Goal: Information Seeking & Learning: Check status

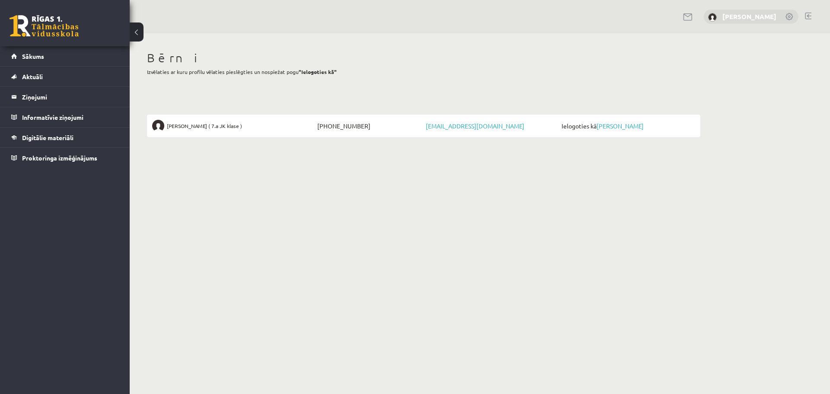
click at [746, 13] on link "Irēna Vasiļjeva" at bounding box center [750, 16] width 54 height 9
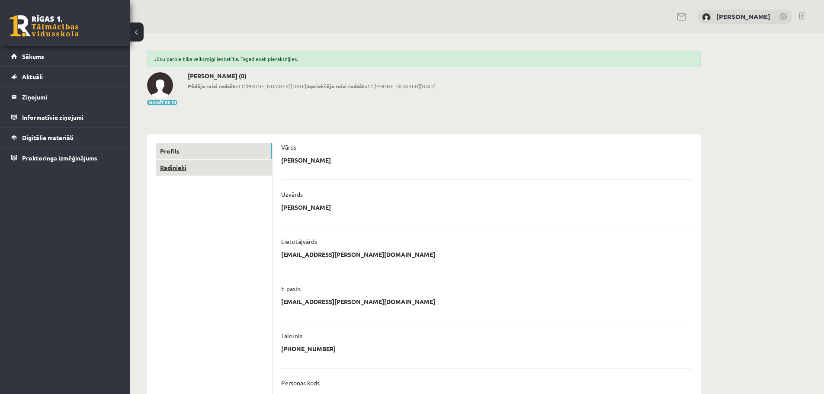
click at [167, 167] on link "Radinieki" at bounding box center [214, 168] width 116 height 16
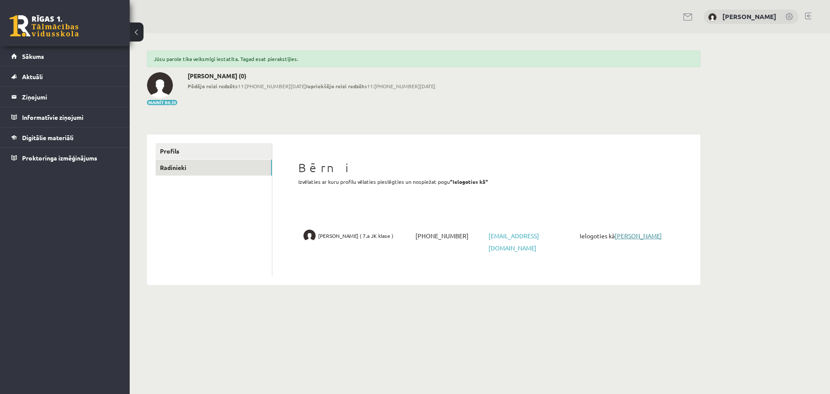
click at [615, 240] on link "[PERSON_NAME]" at bounding box center [638, 236] width 47 height 8
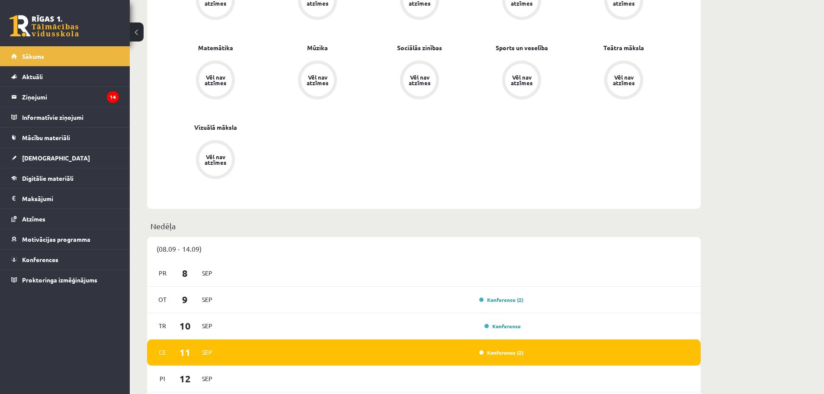
scroll to position [476, 0]
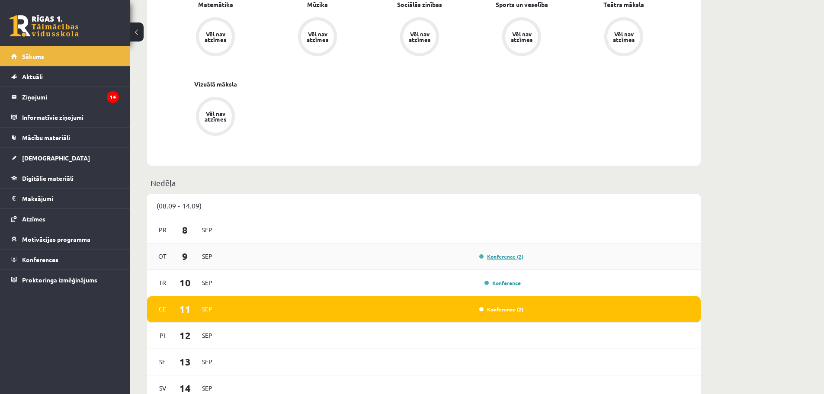
click at [502, 257] on link "Konference (2)" at bounding box center [501, 256] width 44 height 7
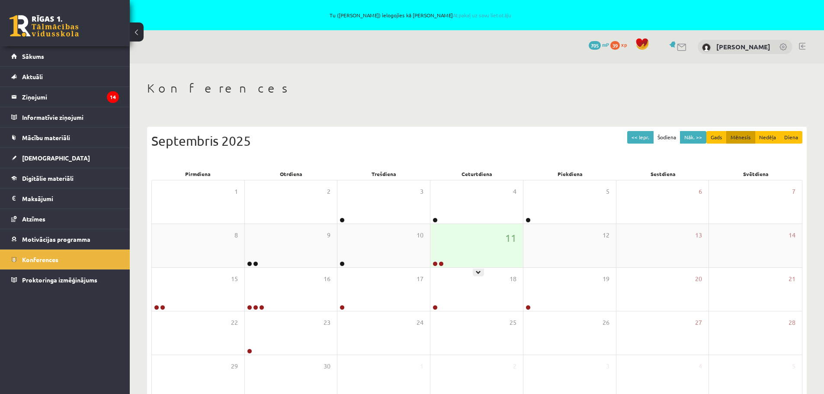
click at [463, 253] on div "11" at bounding box center [476, 245] width 93 height 43
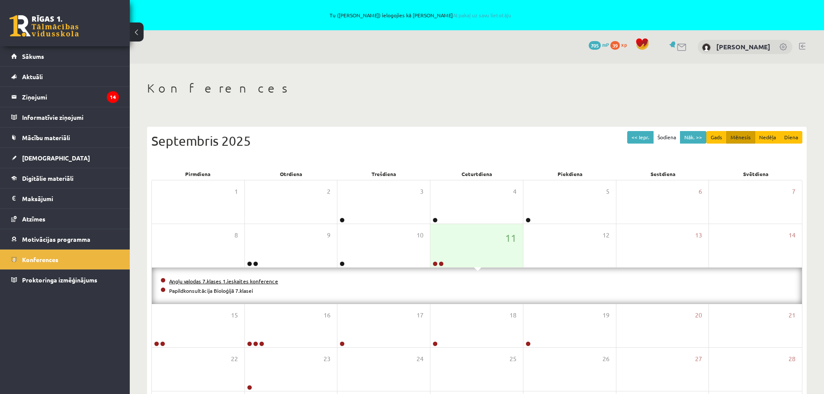
click at [210, 282] on link "Angļu valodas 7.klases 1.ieskaites konference" at bounding box center [223, 281] width 109 height 7
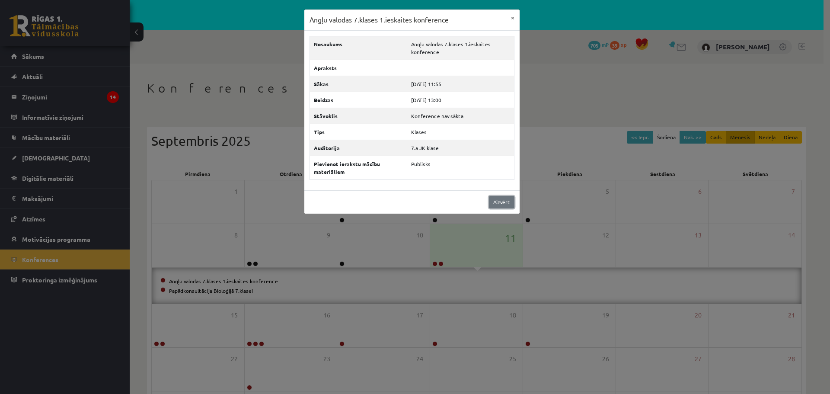
click at [506, 201] on link "Aizvērt" at bounding box center [502, 202] width 26 height 13
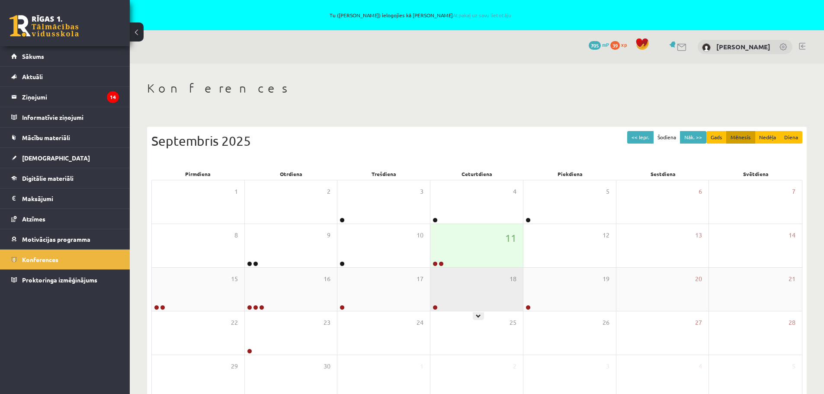
click at [477, 268] on div "18" at bounding box center [476, 289] width 93 height 43
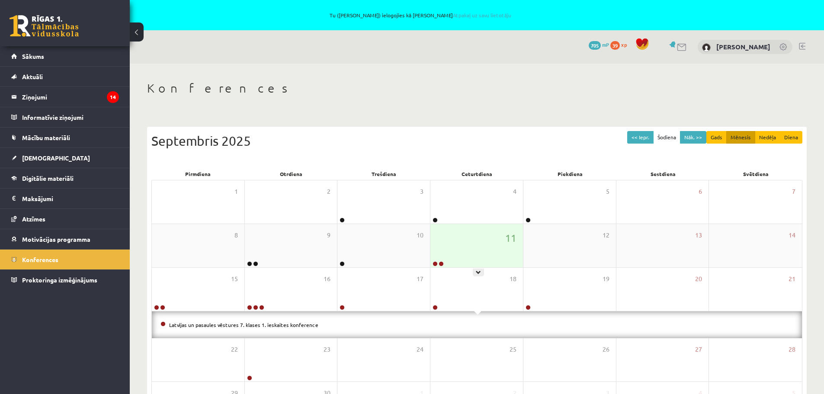
click at [458, 243] on div "11" at bounding box center [476, 245] width 93 height 43
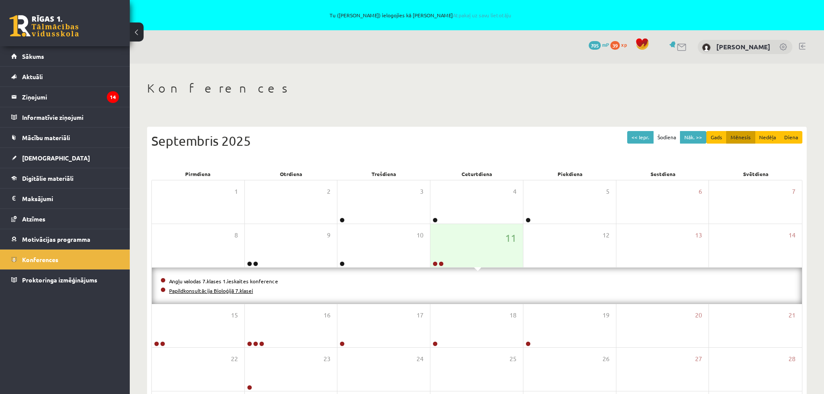
click at [222, 290] on link "Papildkonsultācija Bioloģijā 7.klasei" at bounding box center [211, 290] width 84 height 7
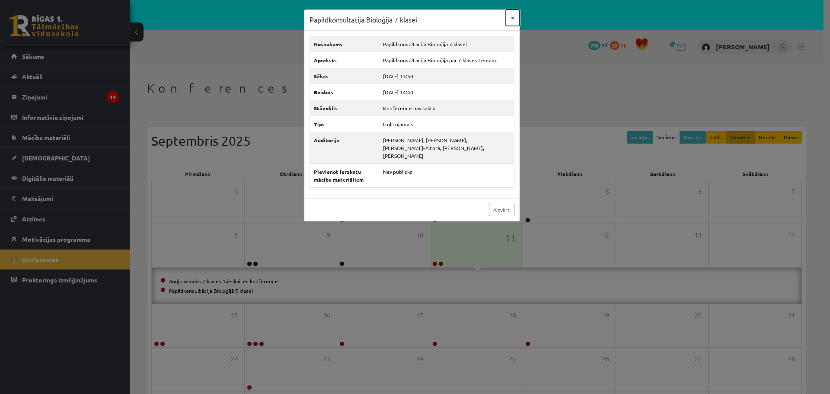
click at [512, 17] on button "×" at bounding box center [513, 18] width 14 height 16
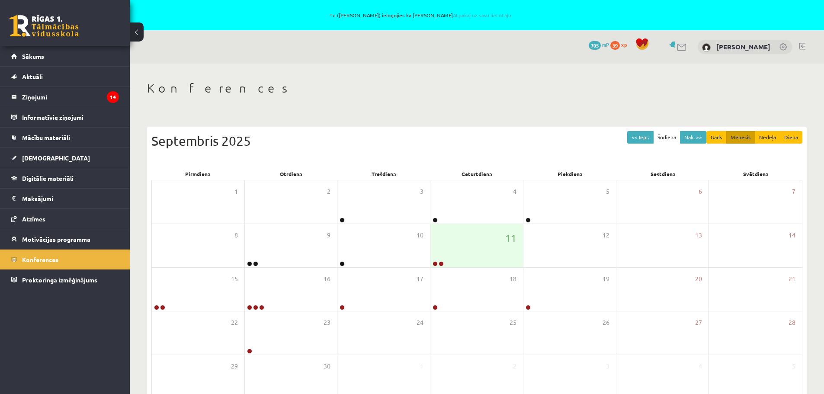
click at [504, 91] on h1 "Konferences" at bounding box center [477, 88] width 660 height 15
click at [200, 306] on div "15" at bounding box center [198, 289] width 93 height 43
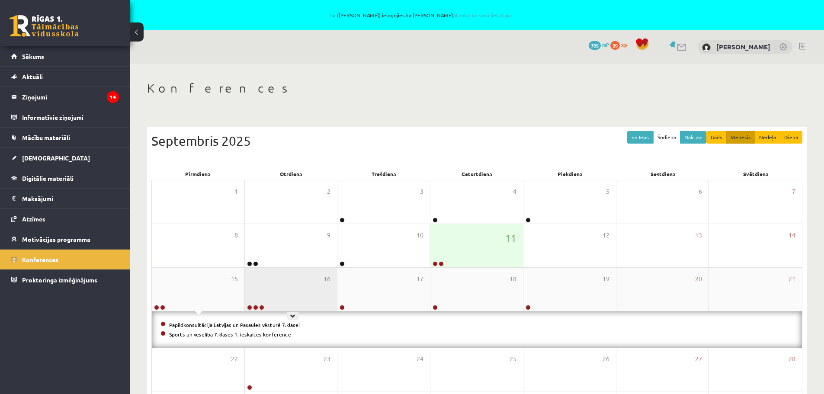
click at [302, 298] on div "16" at bounding box center [291, 289] width 93 height 43
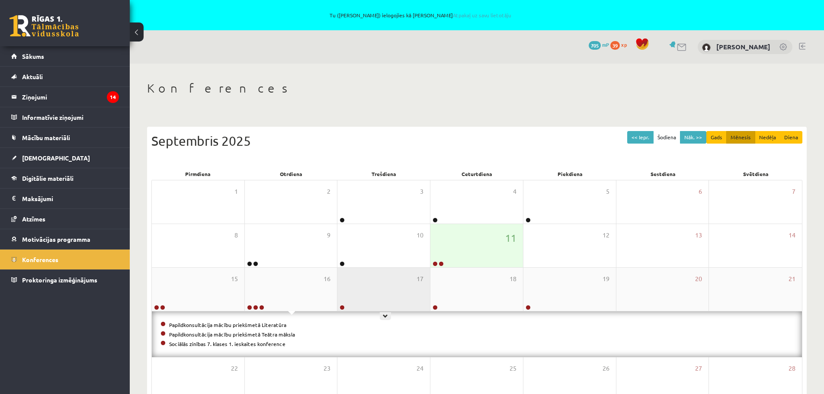
click at [401, 297] on div "17" at bounding box center [383, 289] width 93 height 43
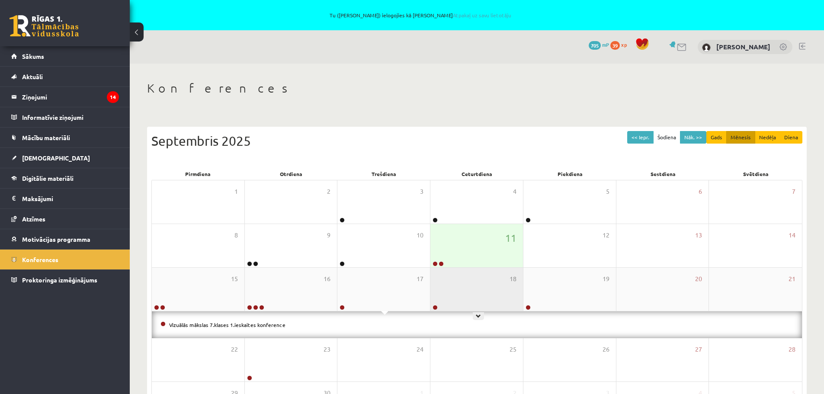
click at [471, 286] on div "18" at bounding box center [476, 289] width 93 height 43
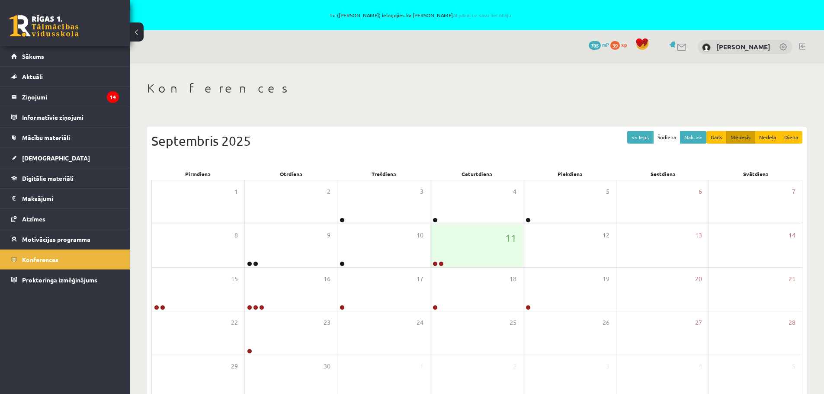
scroll to position [50, 0]
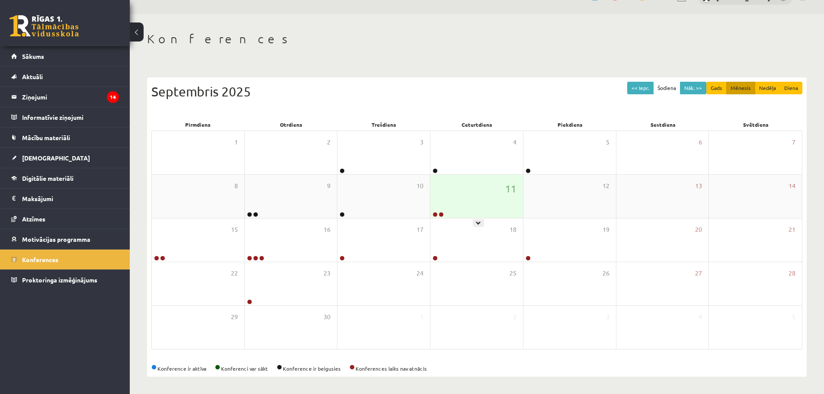
click at [474, 208] on div "11" at bounding box center [476, 196] width 93 height 43
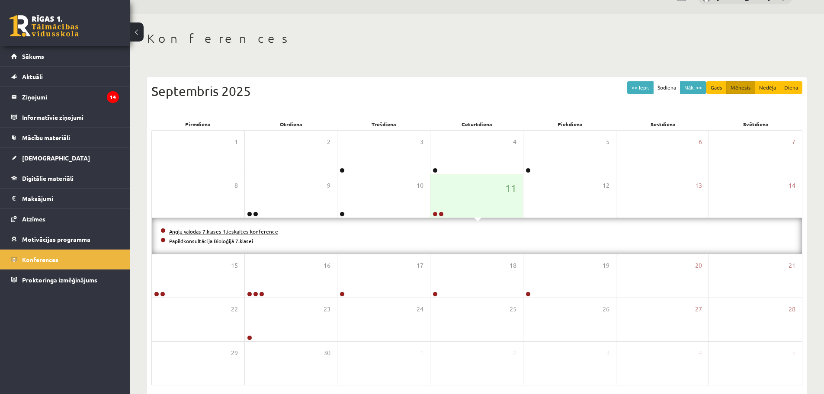
click at [210, 228] on link "Angļu valodas 7.klases 1.ieskaites konference" at bounding box center [223, 231] width 109 height 7
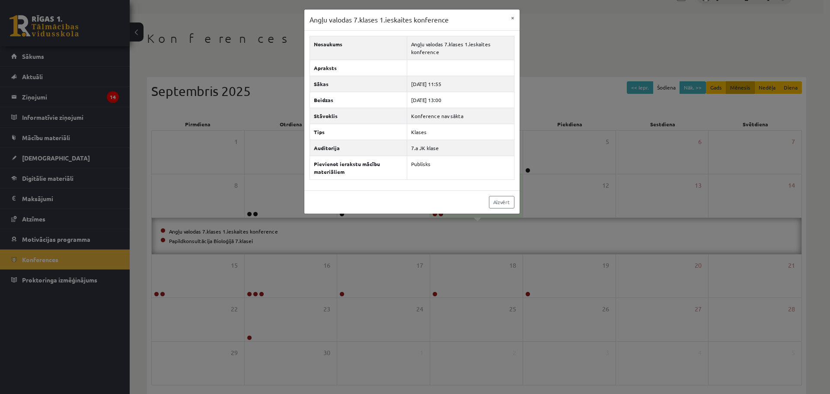
click at [224, 50] on div "Angļu valodas 7.klases 1.ieskaites konference × Nosaukums Angļu valodas 7.klase…" at bounding box center [415, 197] width 830 height 394
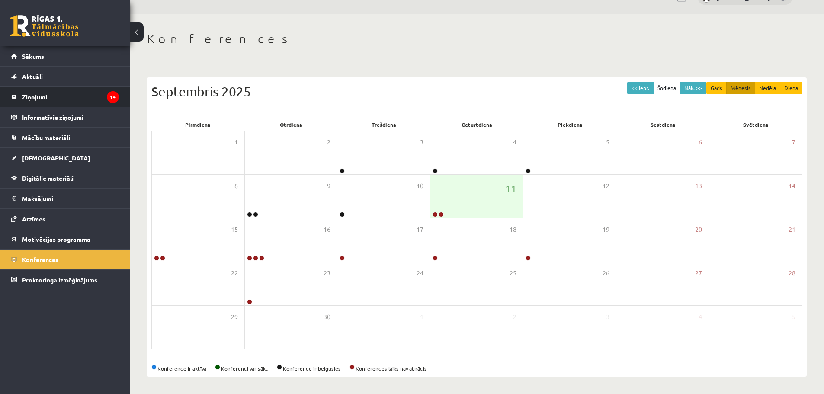
click at [35, 92] on legend "Ziņojumi 14" at bounding box center [70, 97] width 97 height 20
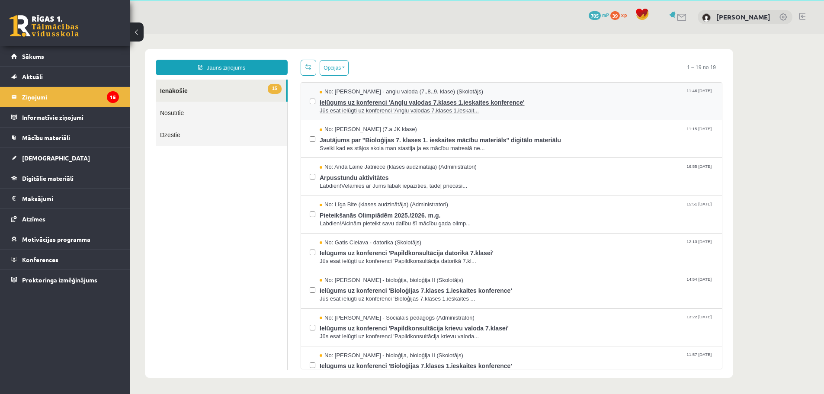
click at [365, 100] on span "Ielūgums uz konferenci 'Angļu valodas 7.klases 1.ieskaites konference'" at bounding box center [517, 101] width 394 height 11
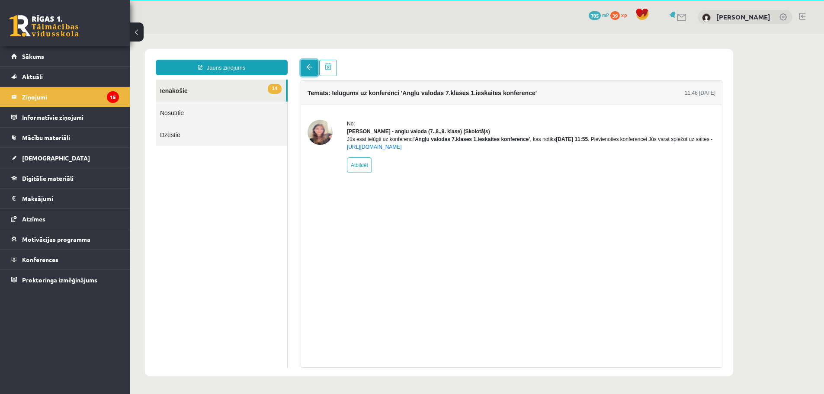
click at [311, 61] on link at bounding box center [309, 68] width 17 height 16
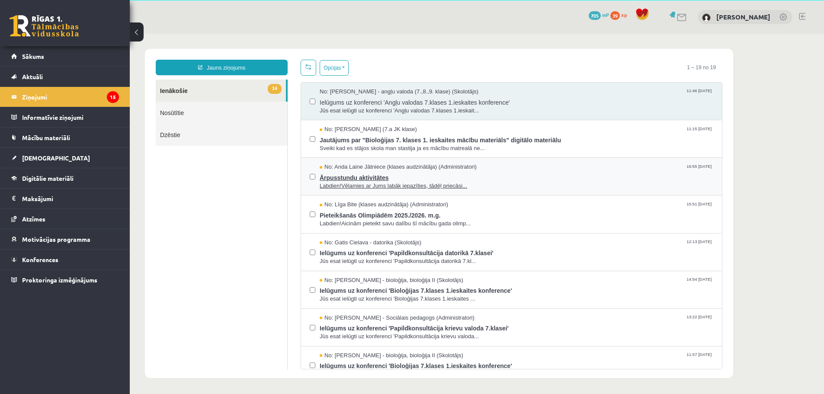
click at [351, 176] on span "Ārpusstundu aktivitātes" at bounding box center [517, 176] width 394 height 11
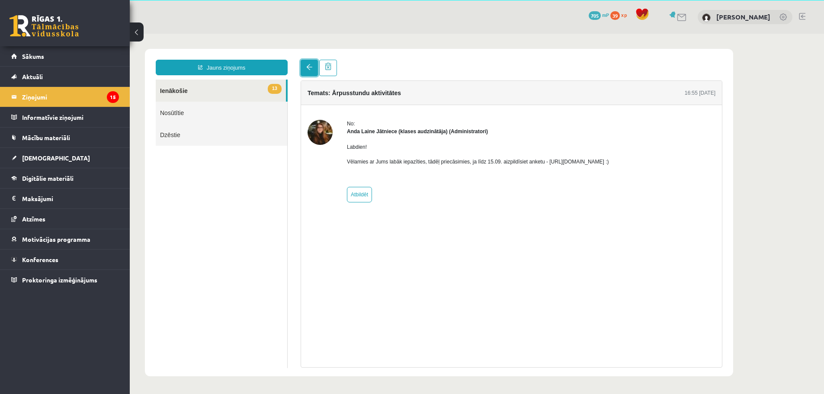
click at [311, 72] on link at bounding box center [309, 68] width 17 height 16
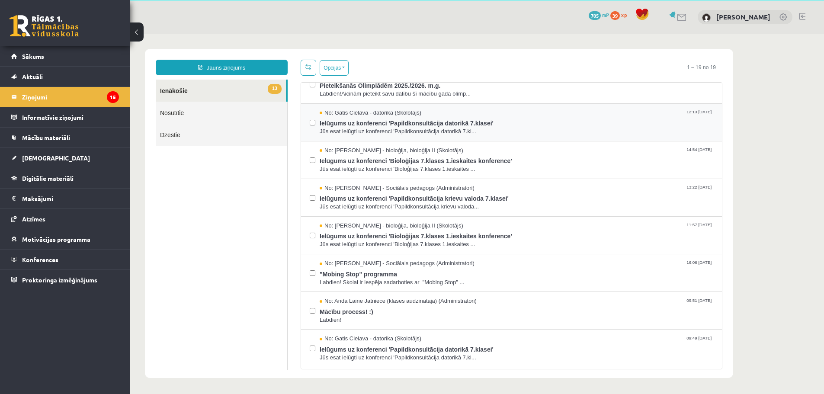
scroll to position [173, 0]
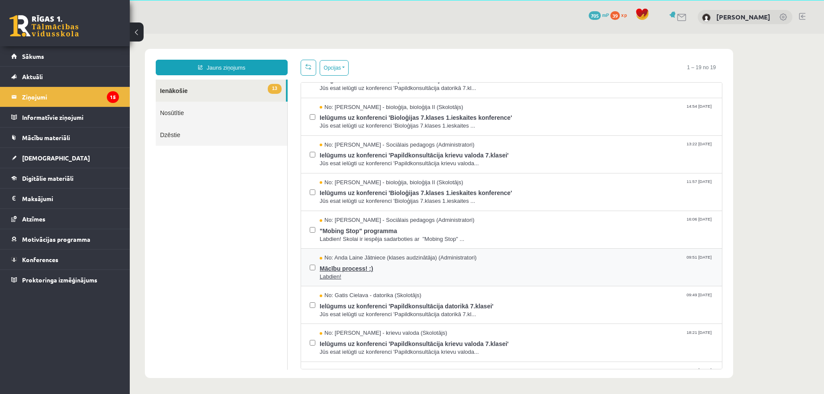
click at [353, 257] on span "No: Anda Laine Jātniece (klases audzinātāja) (Administratori)" at bounding box center [398, 258] width 157 height 8
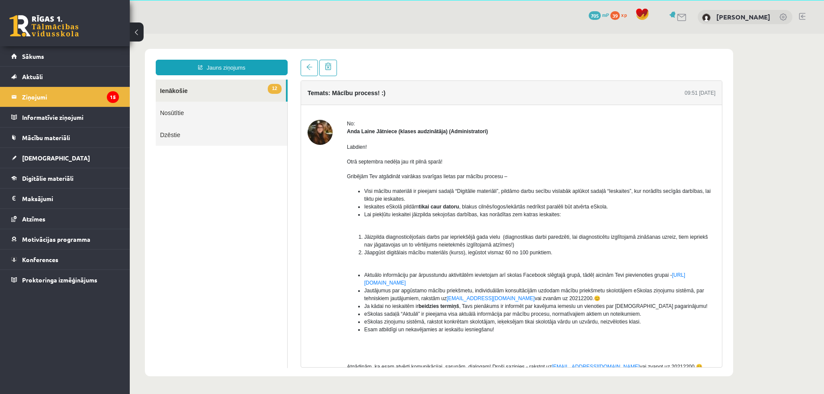
scroll to position [55, 0]
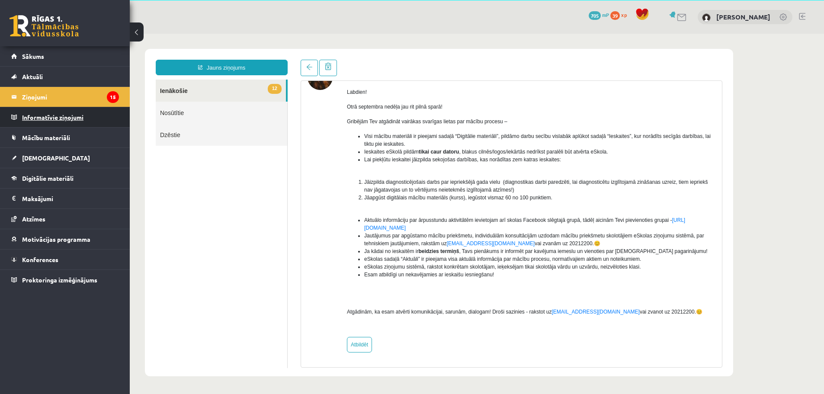
click at [27, 116] on legend "Informatīvie ziņojumi 0" at bounding box center [70, 117] width 97 height 20
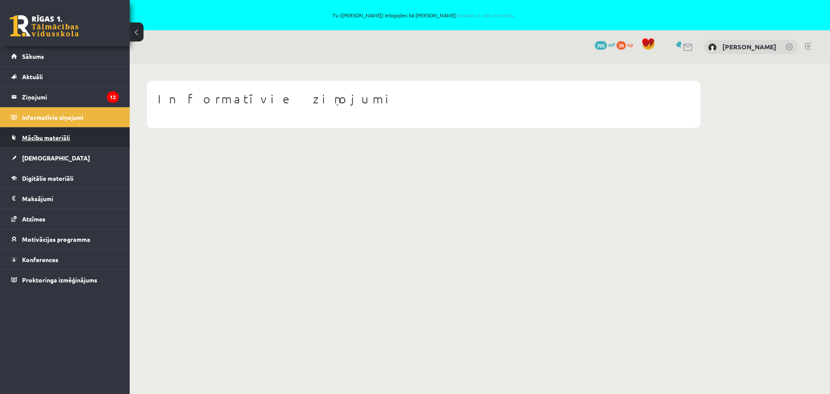
click at [51, 134] on link "Mācību materiāli" at bounding box center [65, 138] width 108 height 20
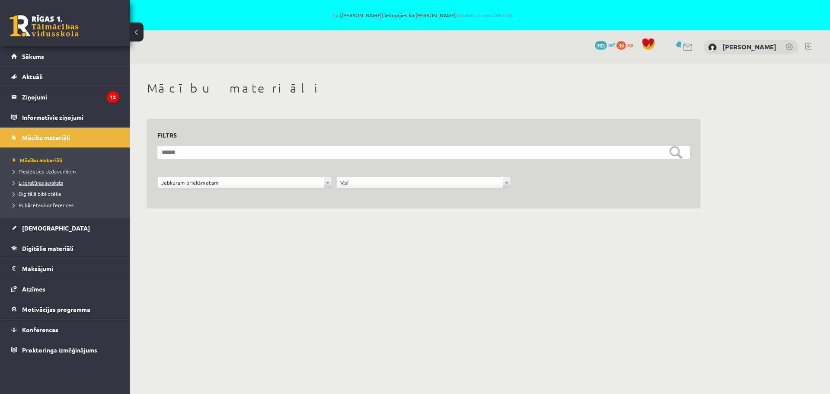
click at [38, 179] on span "Literatūras saraksts" at bounding box center [38, 182] width 50 height 7
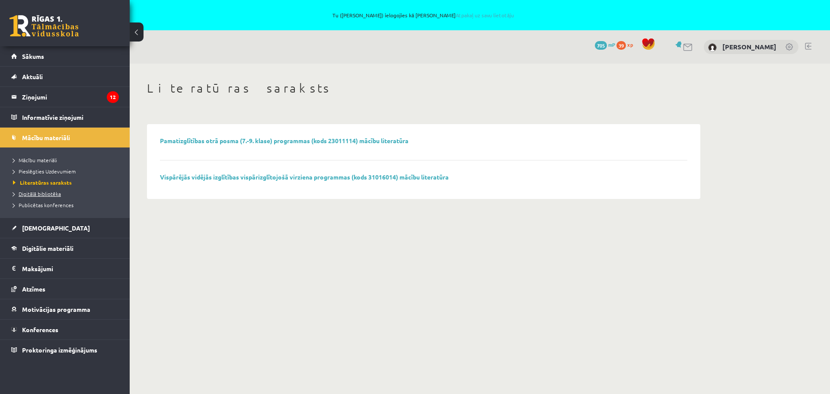
click at [42, 193] on span "Digitālā bibliotēka" at bounding box center [37, 193] width 48 height 7
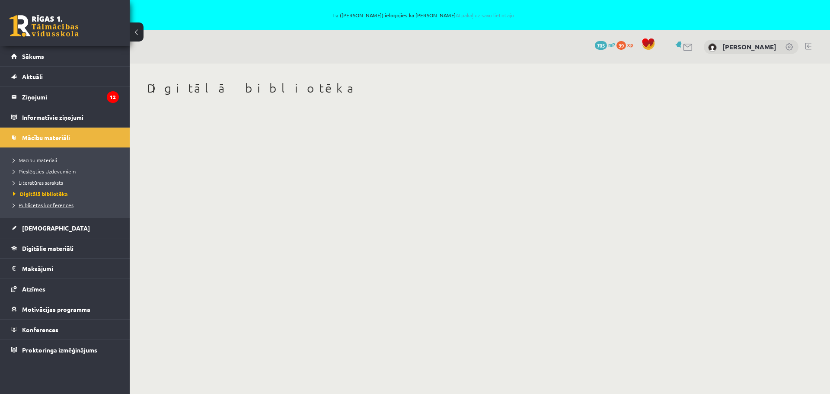
click at [36, 204] on span "Publicētas konferences" at bounding box center [43, 205] width 61 height 7
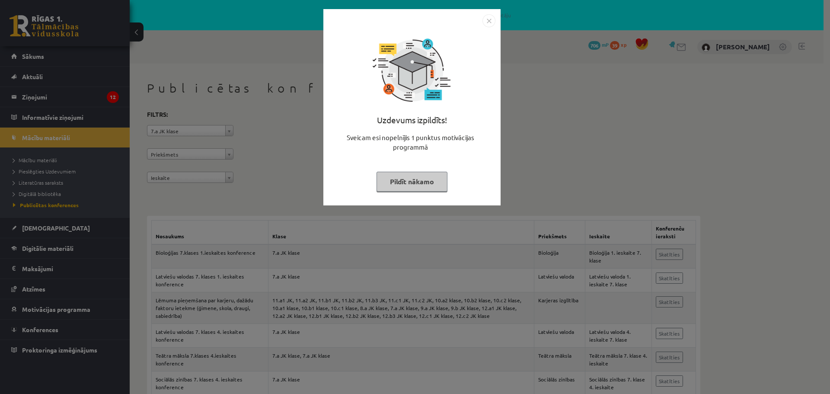
click at [410, 182] on button "Pildīt nākamo" at bounding box center [412, 182] width 71 height 20
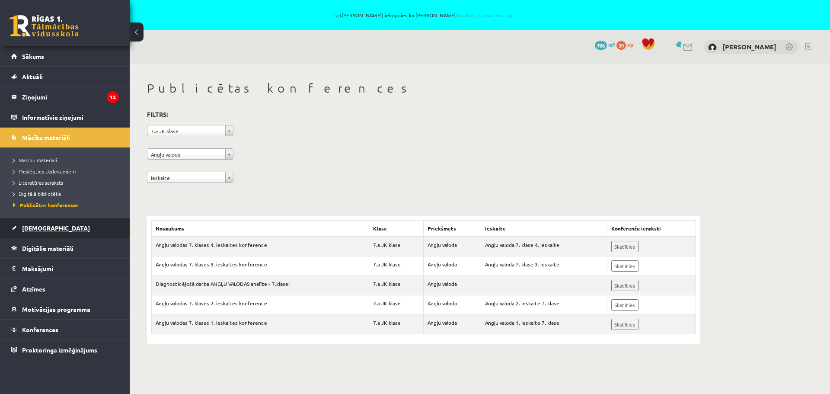
click at [41, 225] on span "[DEMOGRAPHIC_DATA]" at bounding box center [56, 228] width 68 height 8
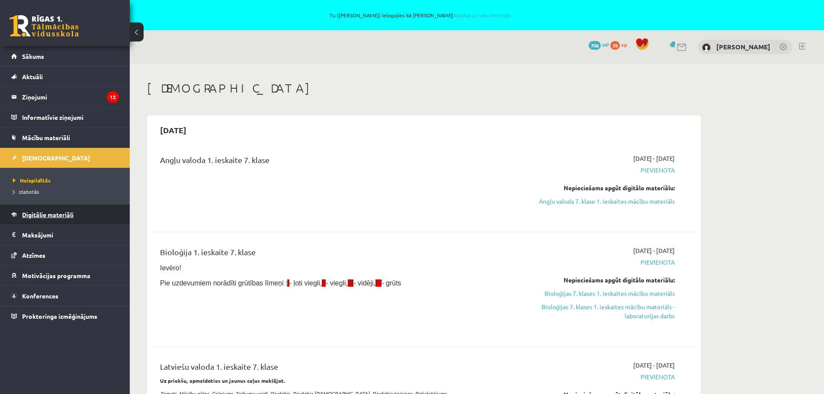
click at [57, 212] on span "Digitālie materiāli" at bounding box center [47, 215] width 51 height 8
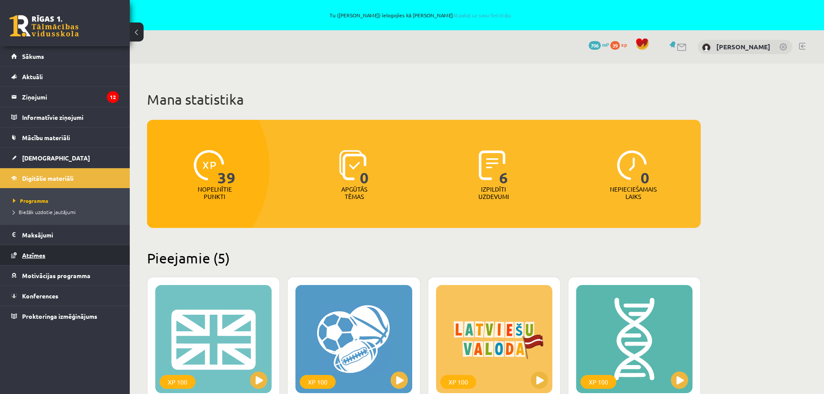
click at [32, 254] on span "Atzīmes" at bounding box center [33, 255] width 23 height 8
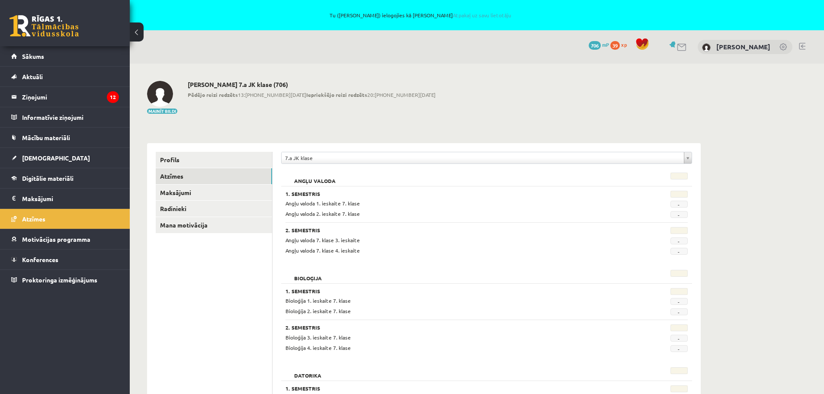
scroll to position [346, 0]
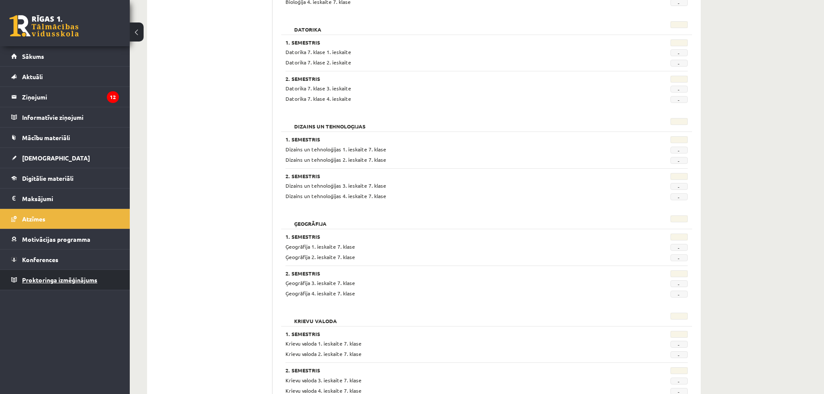
click at [31, 281] on span "Proktoringa izmēģinājums" at bounding box center [59, 280] width 75 height 8
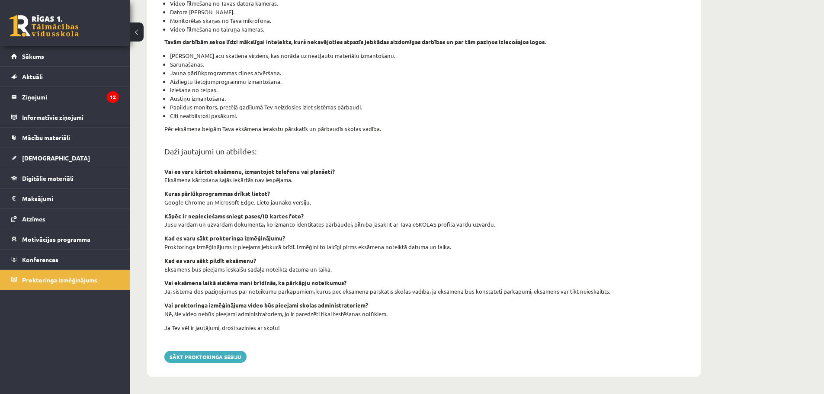
scroll to position [234, 0]
click at [41, 260] on span "Konferences" at bounding box center [40, 260] width 36 height 8
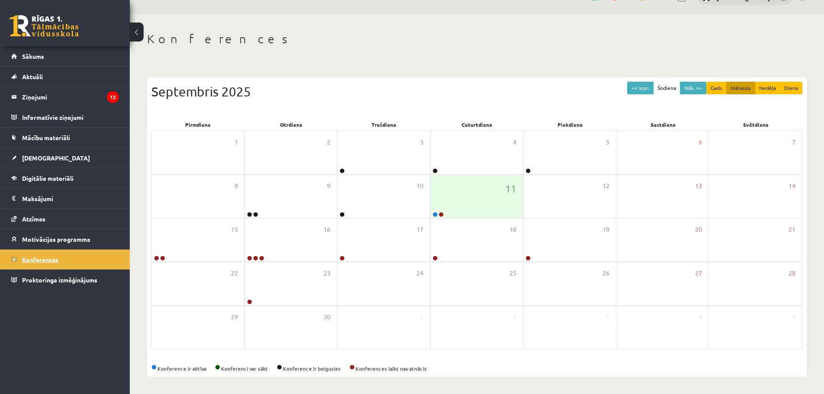
scroll to position [50, 0]
click at [34, 55] on span "Sākums" at bounding box center [33, 56] width 22 height 8
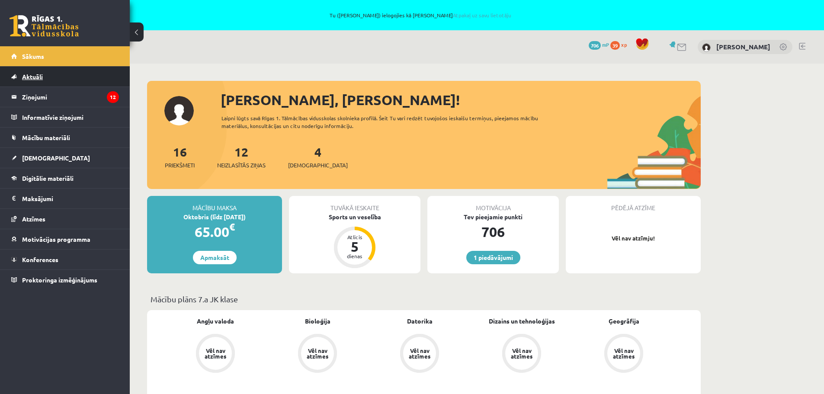
click at [32, 76] on span "Aktuāli" at bounding box center [32, 77] width 21 height 8
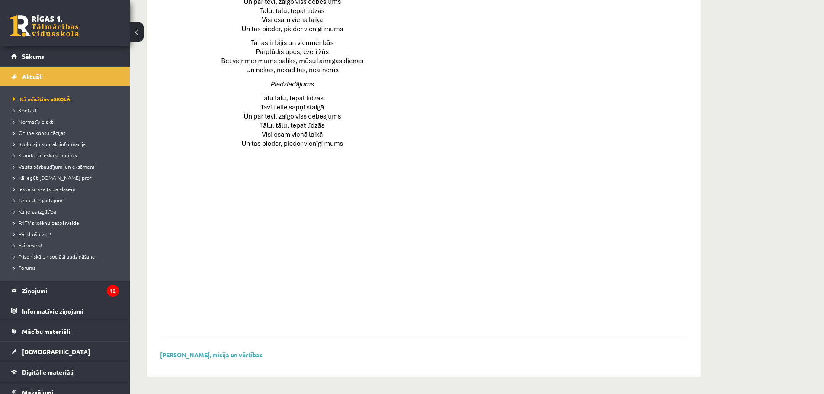
scroll to position [146, 0]
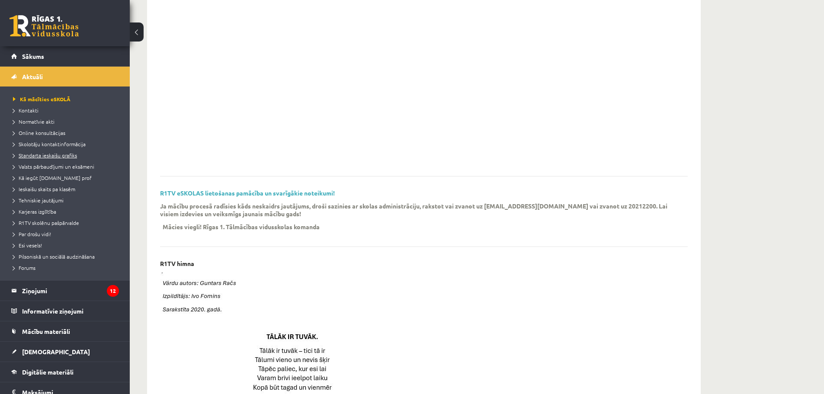
click at [45, 154] on span "Standarta ieskaišu grafiks" at bounding box center [45, 155] width 64 height 7
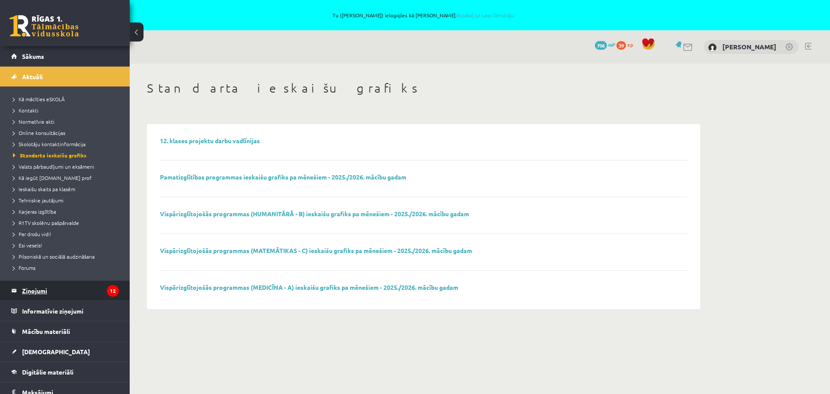
click at [41, 291] on legend "Ziņojumi 12" at bounding box center [70, 291] width 97 height 20
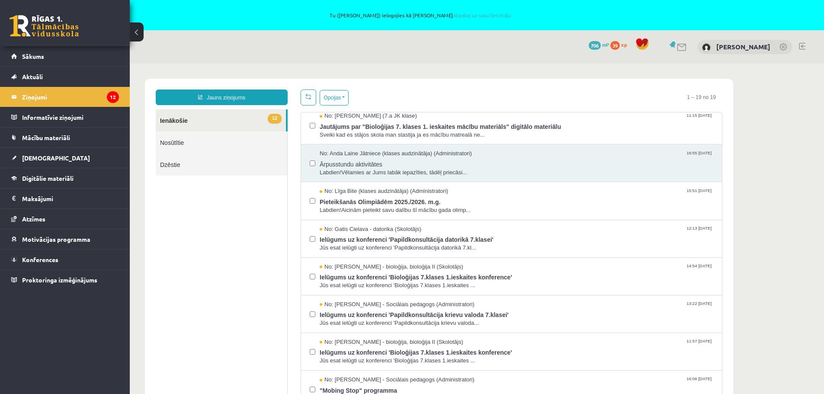
scroll to position [429, 0]
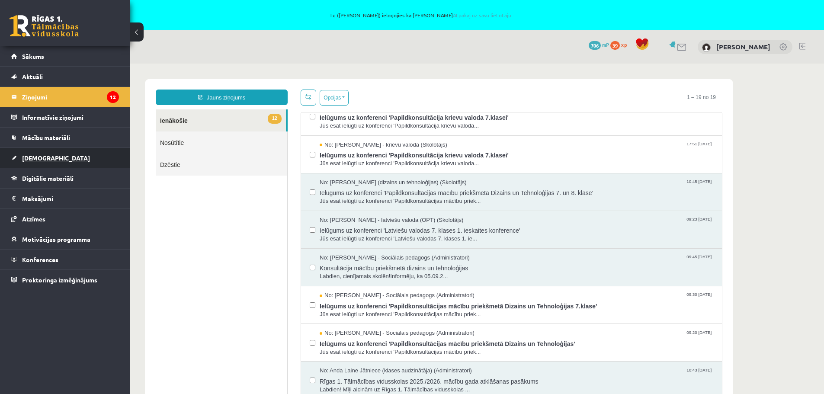
click at [31, 157] on span "[DEMOGRAPHIC_DATA]" at bounding box center [56, 158] width 68 height 8
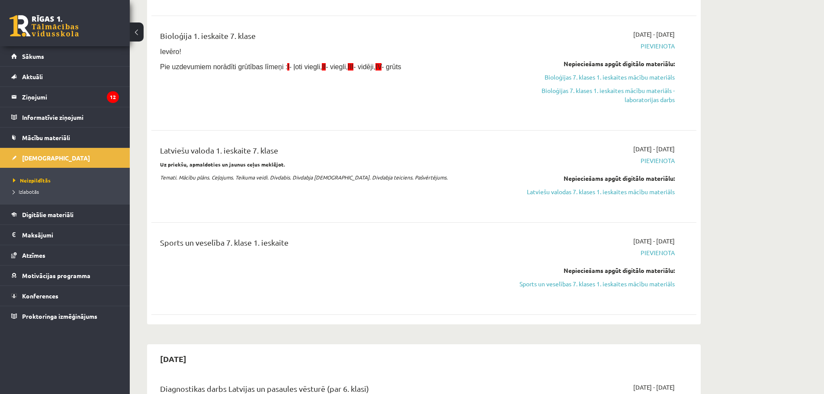
scroll to position [260, 0]
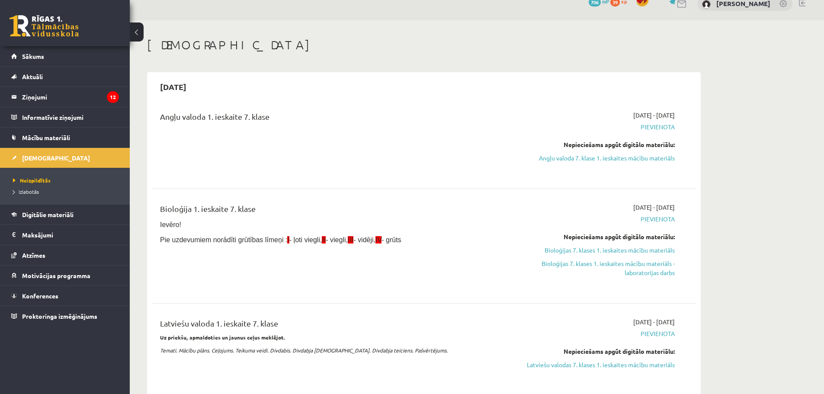
scroll to position [0, 0]
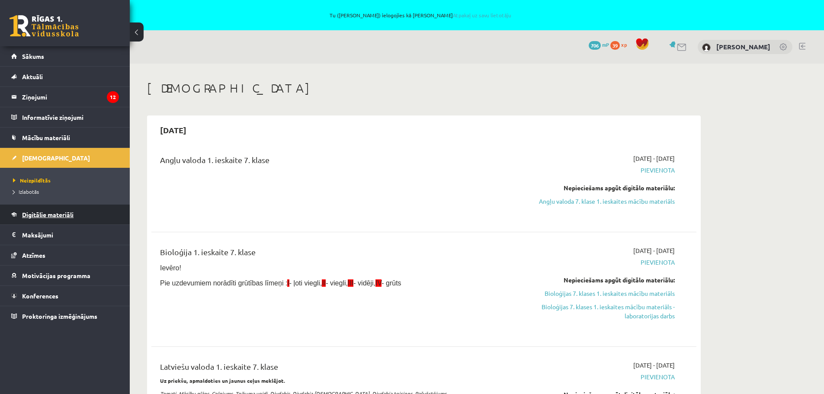
click at [55, 212] on span "Digitālie materiāli" at bounding box center [47, 215] width 51 height 8
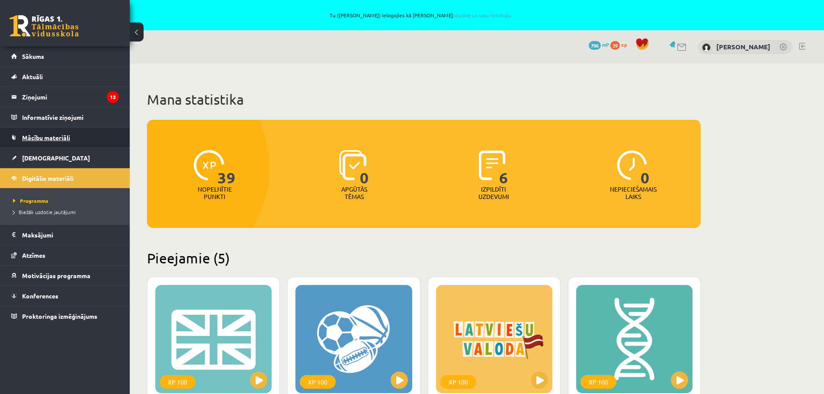
click at [39, 137] on span "Mācību materiāli" at bounding box center [46, 138] width 48 height 8
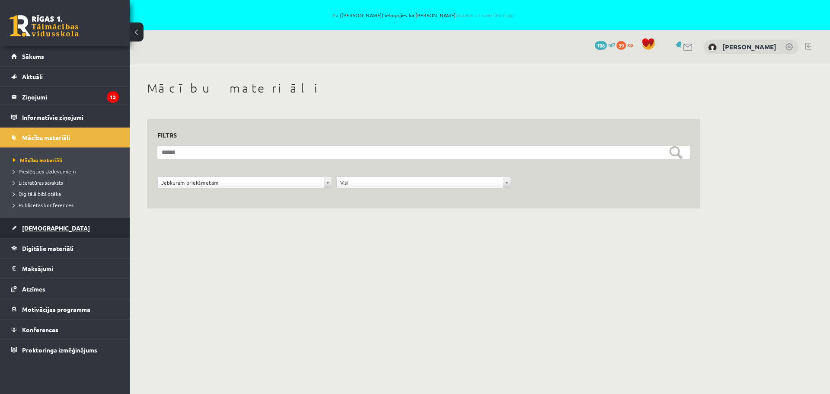
click at [34, 227] on span "[DEMOGRAPHIC_DATA]" at bounding box center [56, 228] width 68 height 8
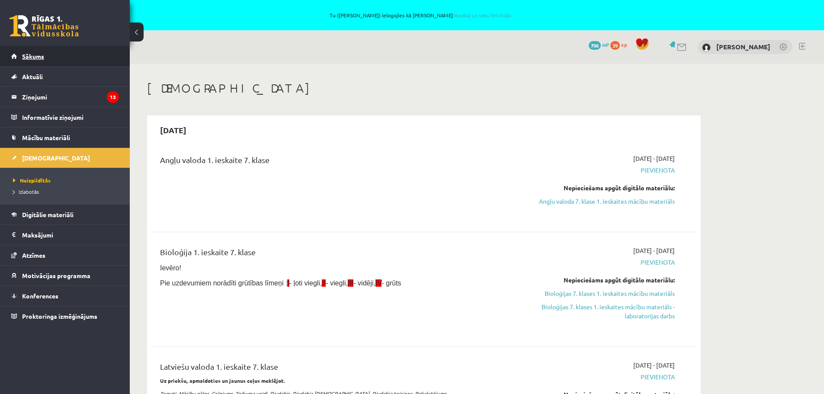
click at [31, 52] on link "Sākums" at bounding box center [65, 56] width 108 height 20
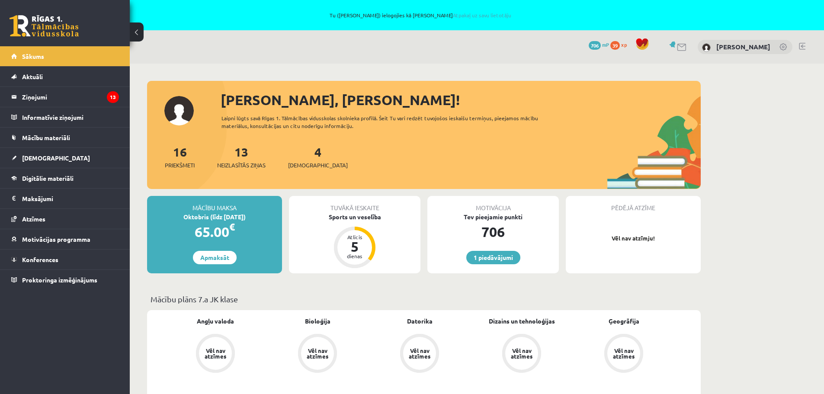
click at [32, 75] on span "Aktuāli" at bounding box center [32, 77] width 21 height 8
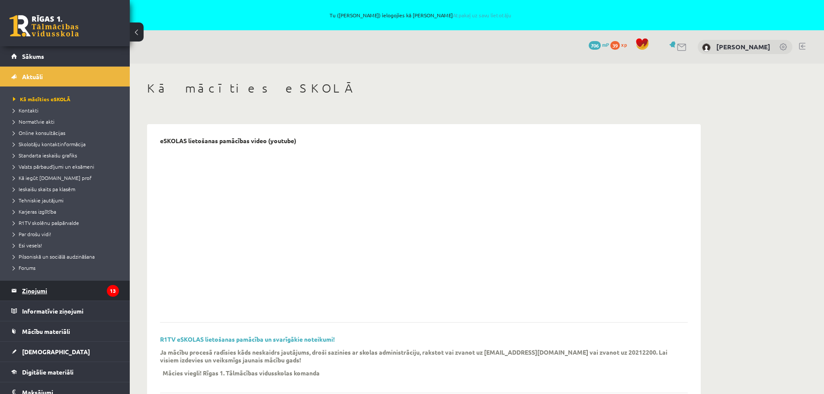
click at [32, 290] on legend "Ziņojumi 13" at bounding box center [70, 291] width 97 height 20
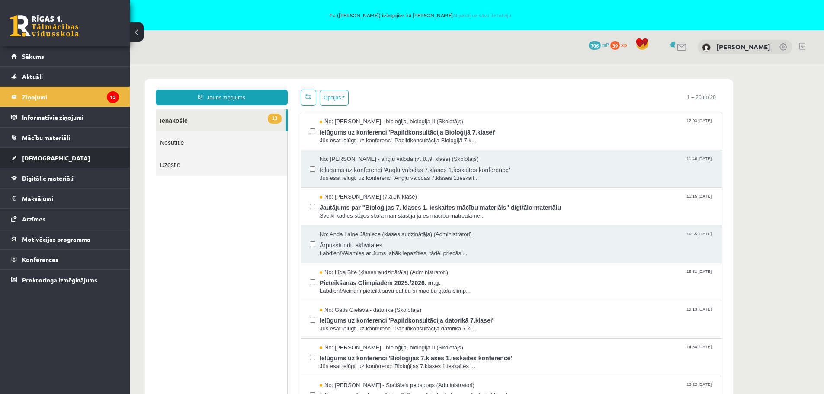
click at [35, 154] on span "[DEMOGRAPHIC_DATA]" at bounding box center [56, 158] width 68 height 8
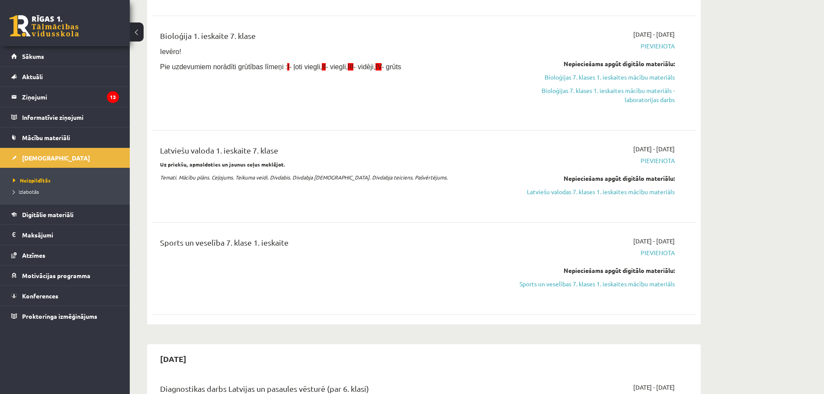
scroll to position [260, 0]
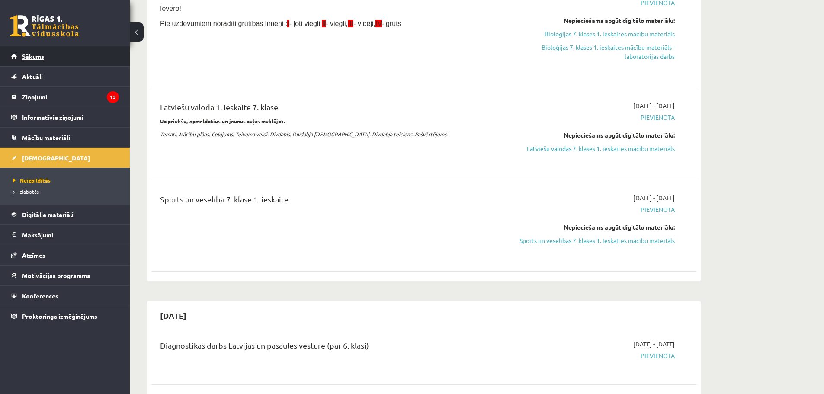
click at [32, 58] on span "Sākums" at bounding box center [33, 56] width 22 height 8
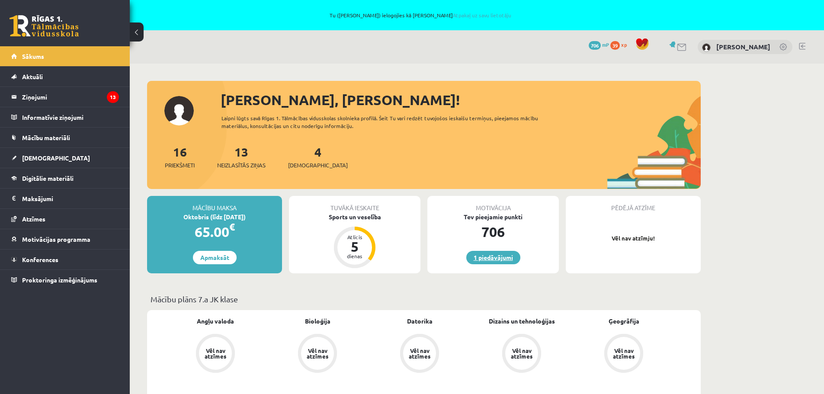
click at [484, 257] on link "1 piedāvājumi" at bounding box center [493, 257] width 54 height 13
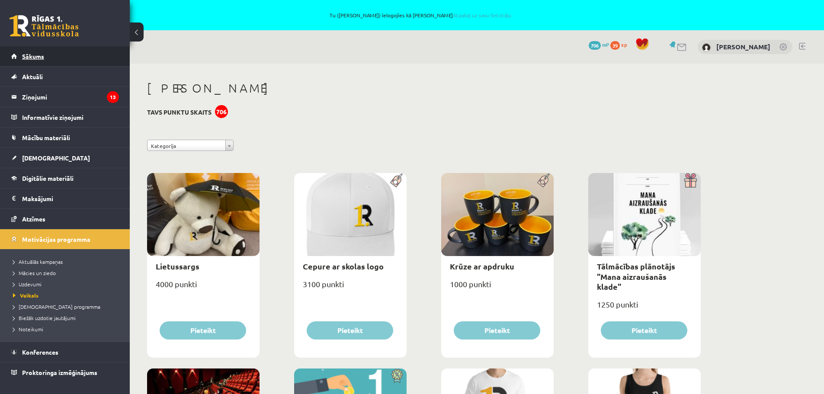
click at [43, 54] on span "Sākums" at bounding box center [33, 56] width 22 height 8
